Goal: Task Accomplishment & Management: Complete application form

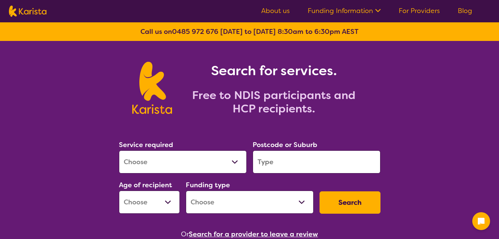
click at [414, 9] on link "For Providers" at bounding box center [419, 10] width 41 height 9
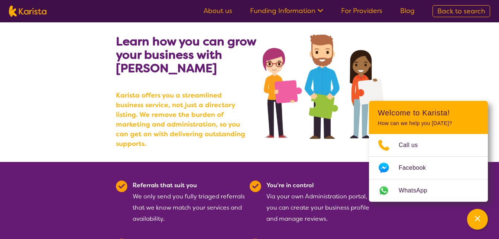
scroll to position [59, 0]
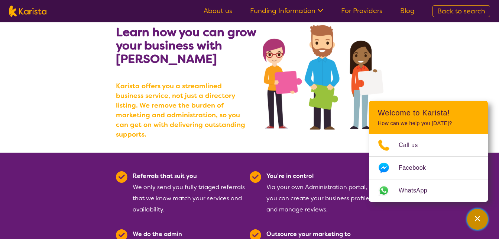
click at [481, 225] on div "Channel Menu" at bounding box center [477, 219] width 15 height 16
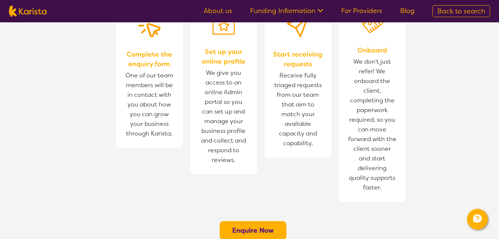
scroll to position [525, 0]
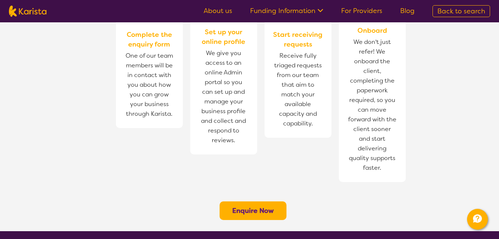
click at [266, 201] on button "Enquire Now" at bounding box center [253, 210] width 67 height 19
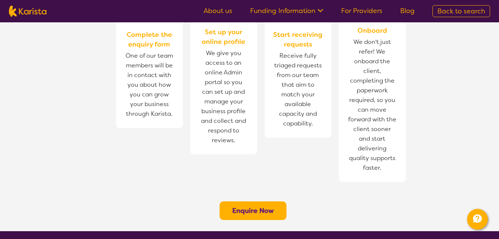
click at [266, 201] on button "Enquire Now" at bounding box center [253, 210] width 67 height 19
click at [267, 201] on button "Enquire Now" at bounding box center [253, 210] width 67 height 19
click at [268, 201] on button "Enquire Now" at bounding box center [253, 210] width 67 height 19
click at [267, 206] on b "Enquire Now" at bounding box center [253, 210] width 42 height 9
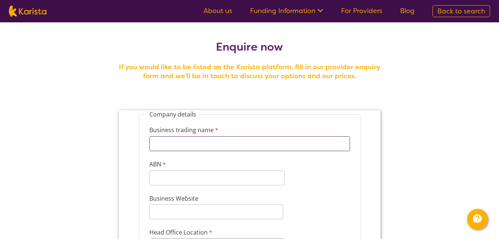
click at [206, 147] on input "Business trading name" at bounding box center [249, 143] width 201 height 15
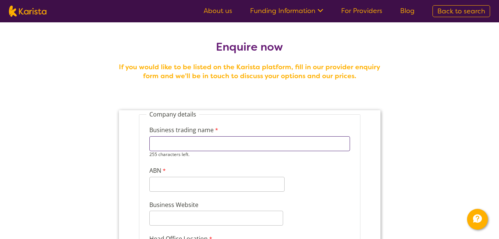
type input "CARE 2 ASSIST SERVICE GROUP PTY LTD"
type input "96675950900"
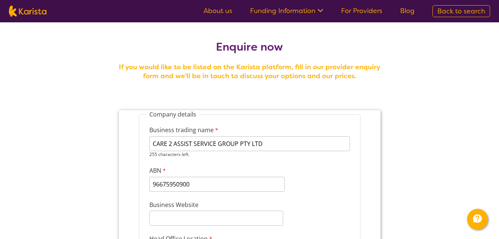
type input "www.care2assistservices.com.au"
select select "tfa_95"
type input "0"
type input "Taavili"
type input "Business Development Manager"
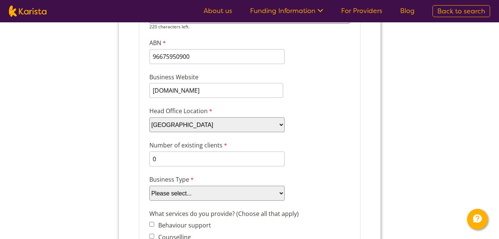
scroll to position [134, 0]
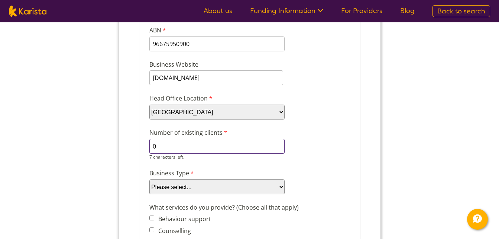
click at [260, 149] on input "0" at bounding box center [216, 146] width 135 height 15
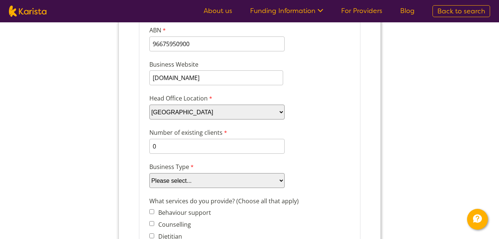
click at [274, 186] on select "Please select... Company Individual/Sole Trader Other (please specify)" at bounding box center [216, 180] width 135 height 15
select select "tfa_87"
click at [149, 188] on select "Please select... Company Individual/Sole Trader Other (please specify)" at bounding box center [216, 180] width 135 height 15
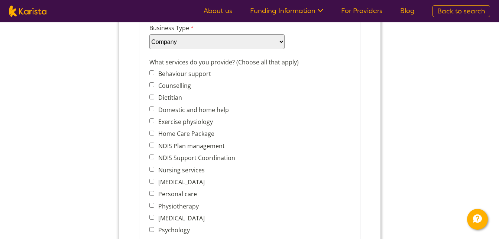
scroll to position [287, 0]
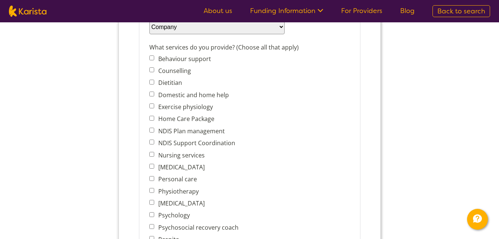
click at [152, 97] on span "Domestic and home help" at bounding box center [200, 95] width 102 height 10
click at [151, 95] on input "Domestic and home help" at bounding box center [151, 93] width 5 height 5
checkbox input "true"
click at [153, 59] on input "Behaviour support" at bounding box center [151, 57] width 5 height 5
checkbox input "true"
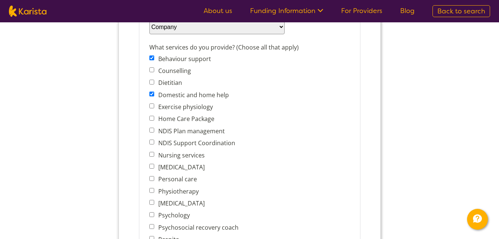
click at [151, 181] on span "Personal care" at bounding box center [200, 179] width 102 height 10
click at [151, 180] on input "Personal care" at bounding box center [151, 178] width 5 height 5
checkbox input "true"
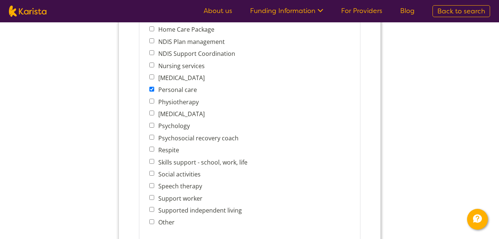
scroll to position [392, 0]
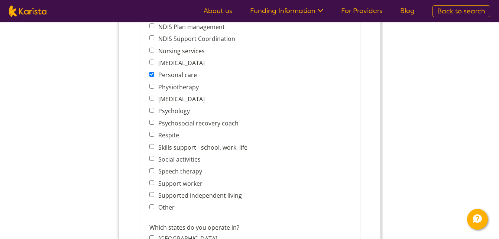
click at [151, 148] on input "Skills support - school, work, life" at bounding box center [151, 146] width 5 height 5
checkbox input "true"
click at [151, 162] on span "Social activities" at bounding box center [200, 159] width 102 height 10
click at [150, 156] on input "Social activities" at bounding box center [151, 158] width 5 height 5
checkbox input "true"
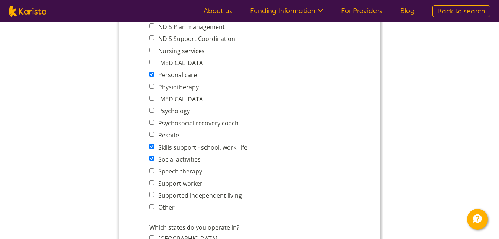
click at [152, 185] on span "Support worker" at bounding box center [200, 183] width 102 height 10
click at [151, 182] on input "Support worker" at bounding box center [151, 182] width 5 height 5
checkbox input "true"
click at [151, 190] on span "Supported independent living" at bounding box center [200, 195] width 102 height 10
click at [151, 194] on input "Supported independent living" at bounding box center [151, 194] width 5 height 5
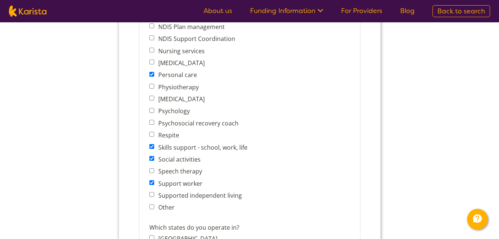
checkbox input "true"
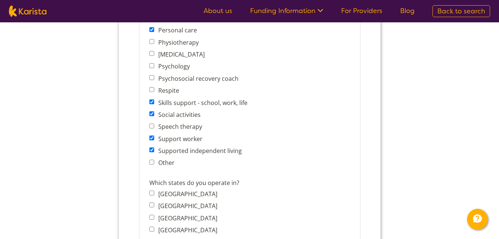
scroll to position [451, 0]
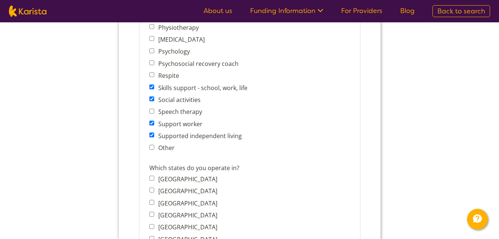
click at [153, 191] on input "New South Wales" at bounding box center [151, 189] width 5 height 5
checkbox input "true"
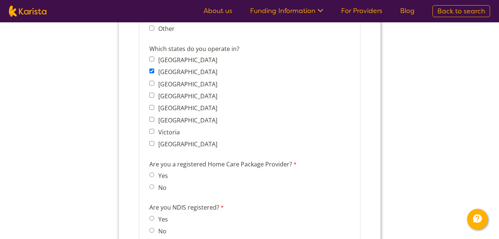
scroll to position [580, 0]
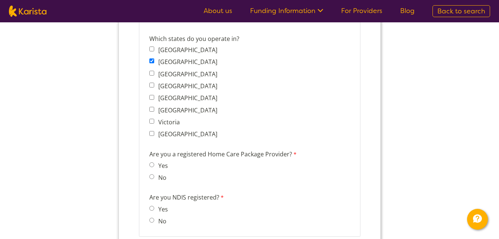
click at [150, 205] on span "Yes" at bounding box center [160, 208] width 23 height 10
click at [152, 207] on input "Yes" at bounding box center [151, 208] width 5 height 5
radio input "true"
click at [158, 177] on label "No" at bounding box center [160, 177] width 10 height 8
click at [154, 177] on input "No" at bounding box center [151, 176] width 5 height 5
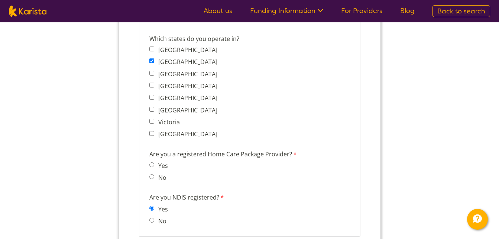
radio input "true"
drag, startPoint x: 158, startPoint y: 177, endPoint x: 239, endPoint y: 184, distance: 81.8
click at [239, 184] on div "Are you a registered Home Care Package Provider? Yes No" at bounding box center [226, 167] width 161 height 38
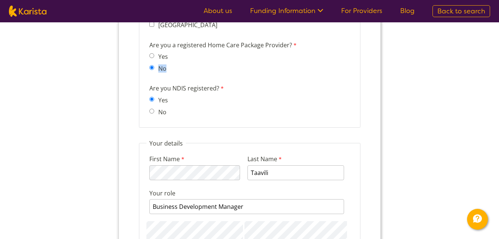
scroll to position [699, 0]
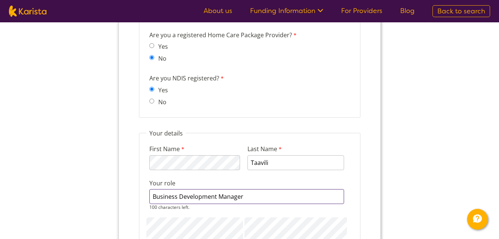
click at [284, 228] on div "First Name 114 characters left. Last Name Taavili Your role Business Developmen…" at bounding box center [249, 191] width 207 height 109
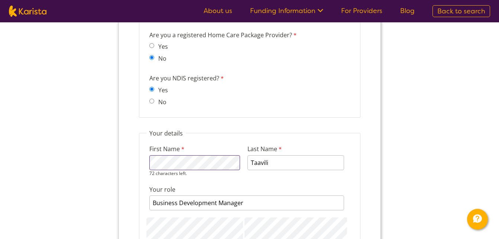
scroll to position [0, 0]
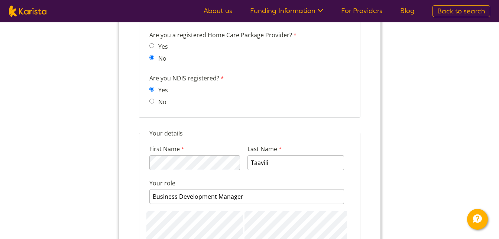
click at [239, 178] on div "First Name 118 characters left. Last Name Taavili Your role Business Developmen…" at bounding box center [249, 188] width 207 height 102
click at [239, 178] on div "Your role Business Development Manager 100 characters left." at bounding box center [246, 191] width 201 height 28
drag, startPoint x: 239, startPoint y: 178, endPoint x: 241, endPoint y: 158, distance: 20.5
click at [239, 178] on div "Your role Business Development Manager 100 characters left." at bounding box center [246, 191] width 201 height 28
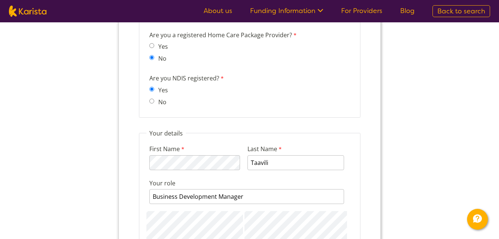
drag, startPoint x: 241, startPoint y: 158, endPoint x: 244, endPoint y: 125, distance: 33.2
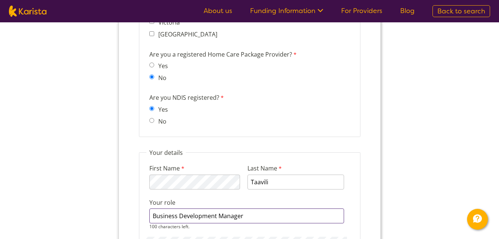
click at [232, 217] on input "Business Development Manager" at bounding box center [246, 215] width 195 height 15
type input "B"
type input "Operations Manager"
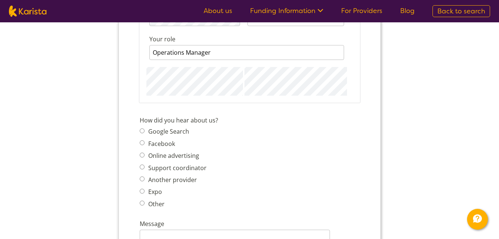
scroll to position [848, 0]
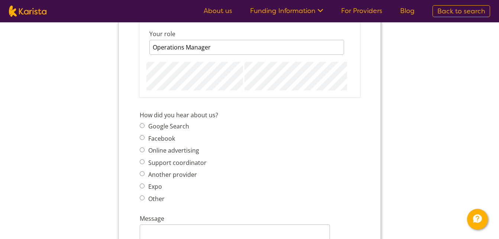
click at [142, 203] on span "Other" at bounding box center [174, 198] width 71 height 10
click at [139, 195] on input "Other" at bounding box center [141, 197] width 5 height 5
radio input "true"
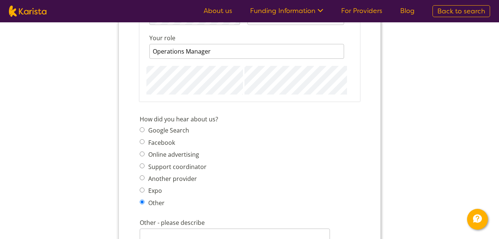
scroll to position [846, 0]
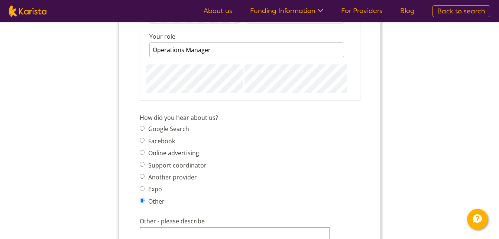
click at [174, 236] on input "Other - please describe" at bounding box center [234, 234] width 190 height 15
type input "Another LCA"
click at [318, 171] on div "How did you hear about us? Google Search Facebook Online advertising Support co…" at bounding box center [249, 161] width 226 height 98
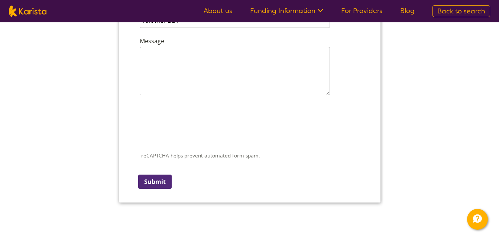
scroll to position [1063, 0]
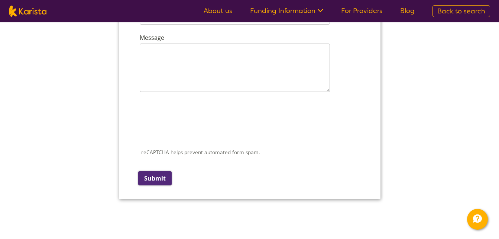
click at [161, 178] on input "Submit" at bounding box center [154, 178] width 33 height 14
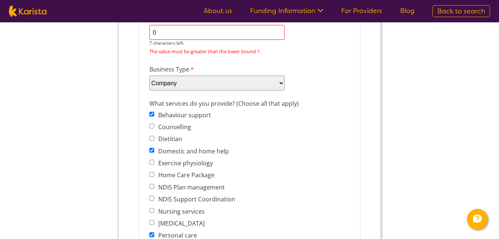
scroll to position [222, 0]
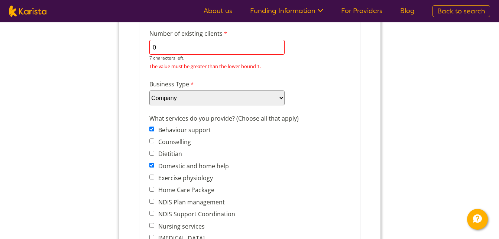
drag, startPoint x: 284, startPoint y: 46, endPoint x: 279, endPoint y: 46, distance: 5.2
click at [279, 46] on input "0" at bounding box center [216, 47] width 135 height 15
type input "1"
